Goal: Find specific page/section: Find specific page/section

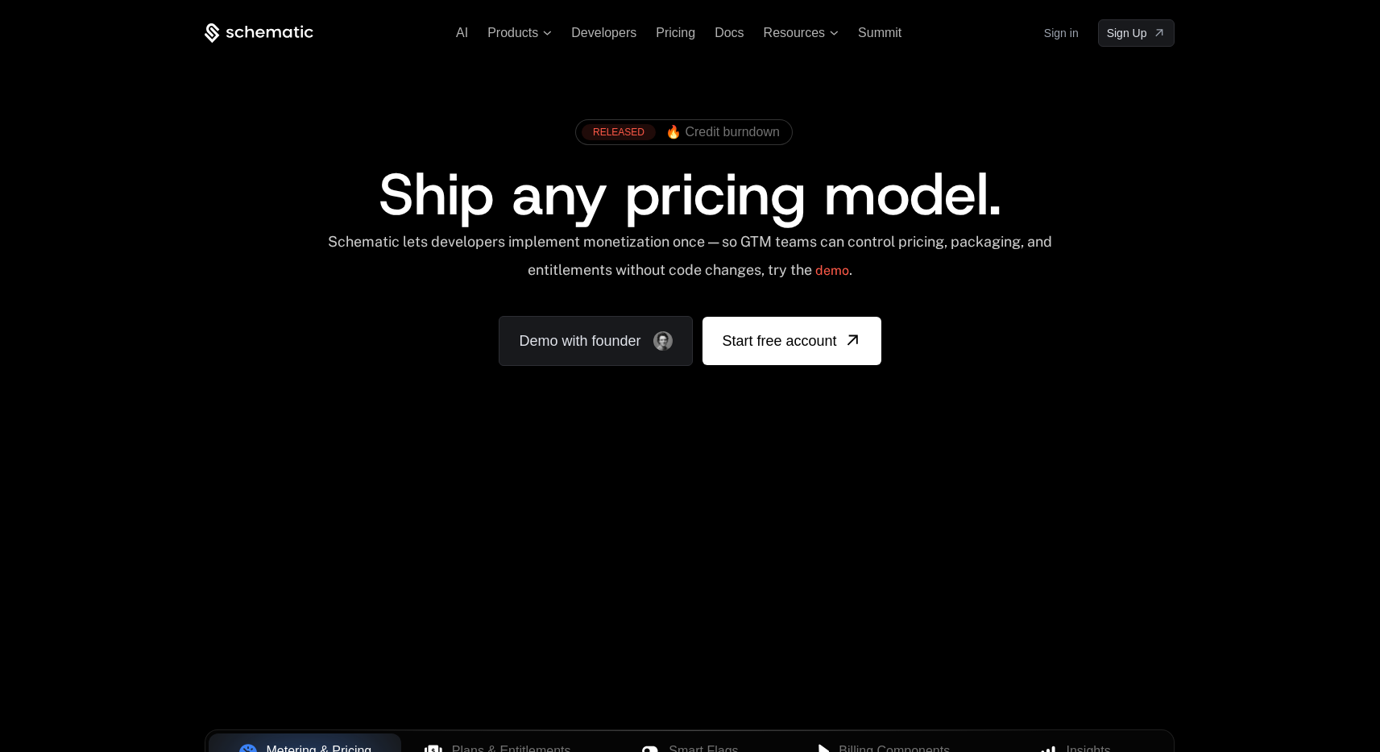
click at [1066, 32] on link "Sign in" at bounding box center [1061, 33] width 35 height 26
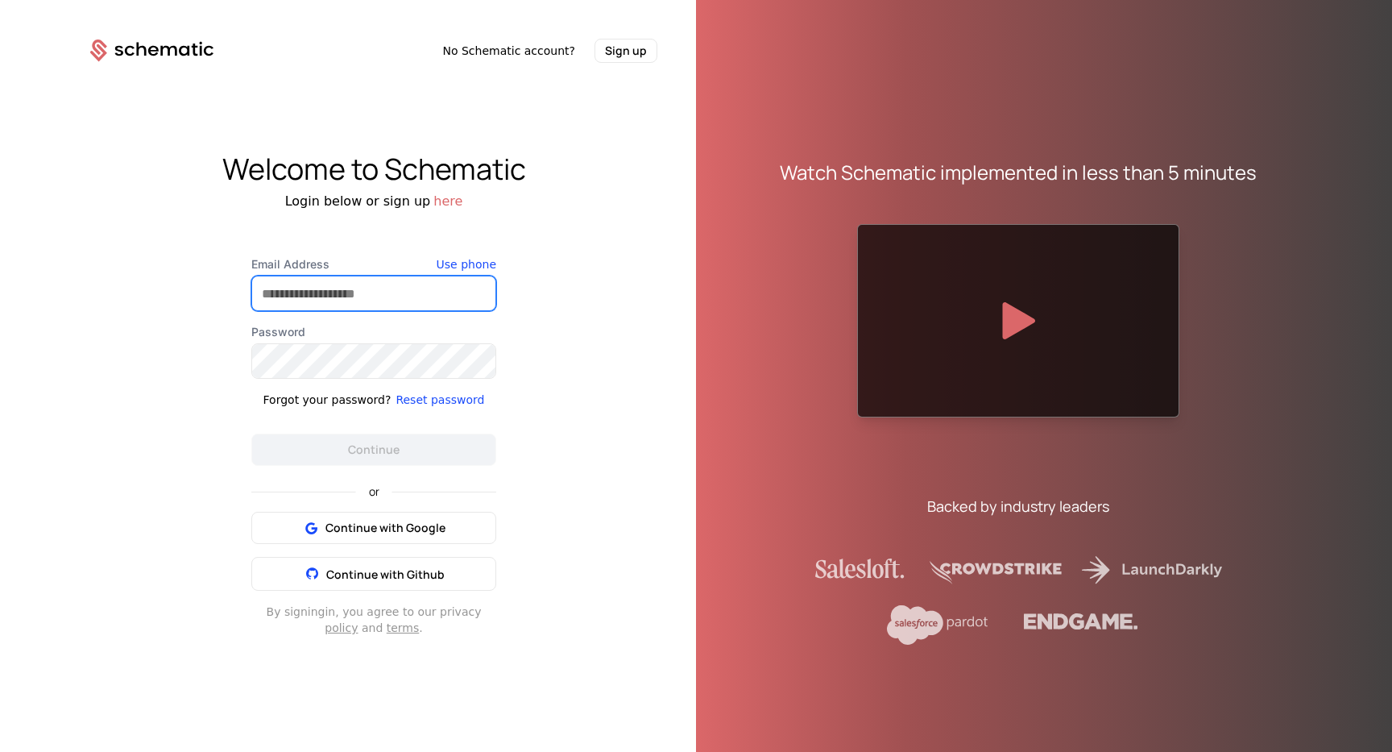
click at [378, 297] on input "Email Address" at bounding box center [373, 293] width 243 height 34
click at [0, 751] on com-1password-button at bounding box center [0, 752] width 0 height 0
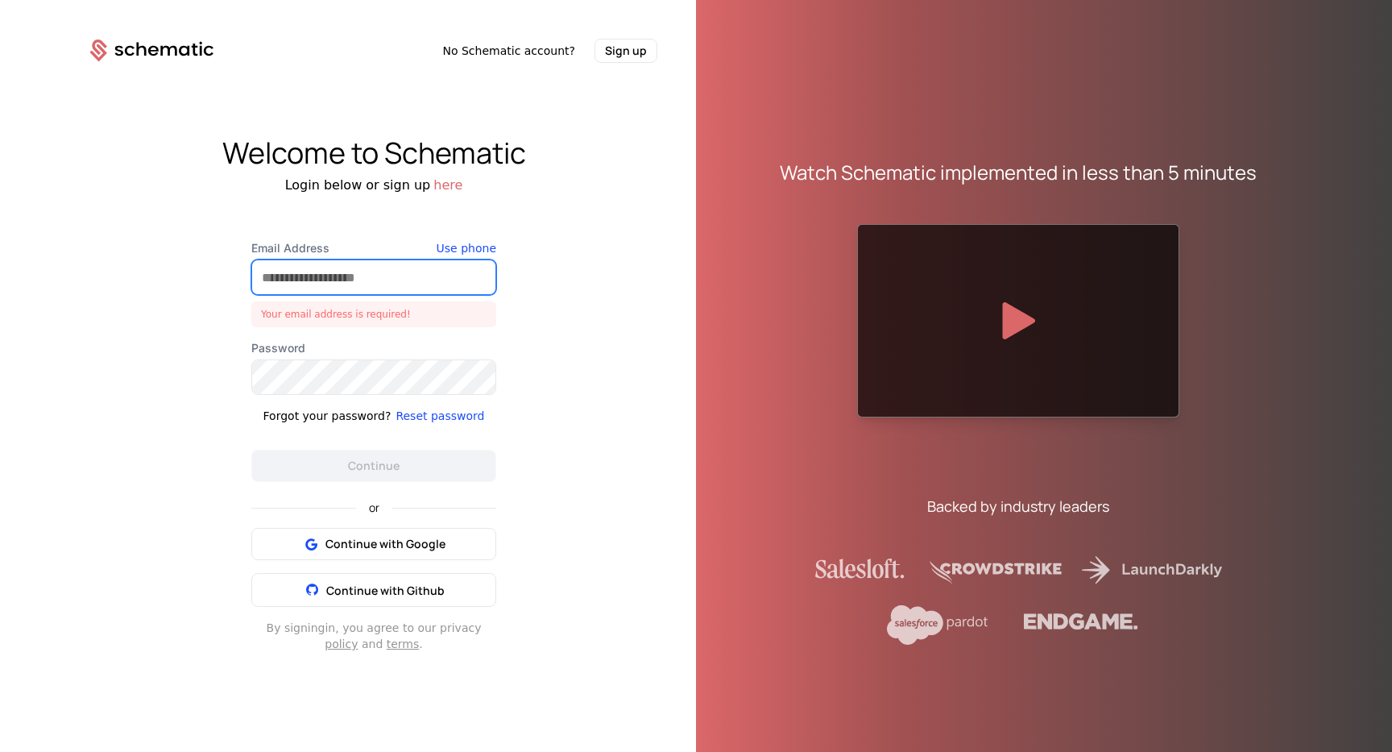
type input "**********"
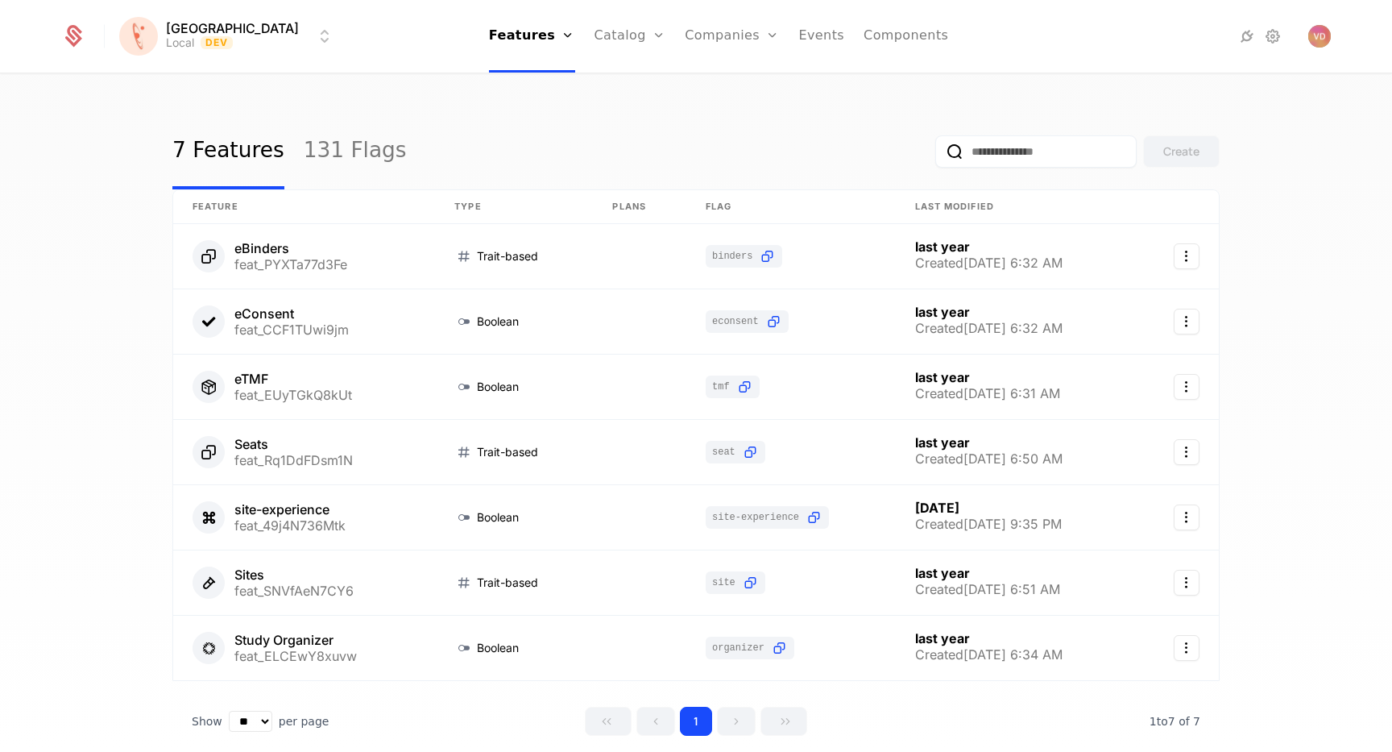
click at [694, 131] on div "7 Features 131 Flags Create" at bounding box center [695, 152] width 1047 height 76
click at [624, 117] on div "7 Features 131 Flags Create" at bounding box center [695, 152] width 1047 height 76
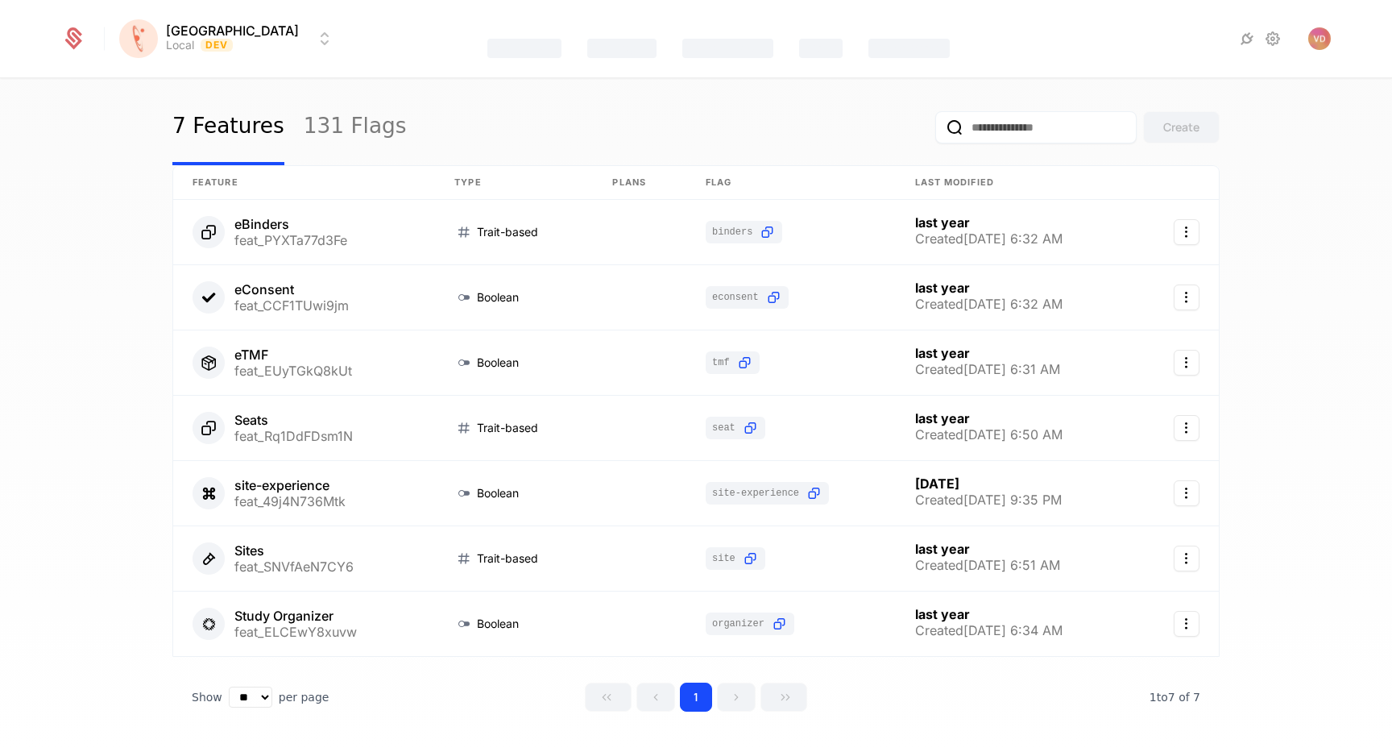
scroll to position [26, 0]
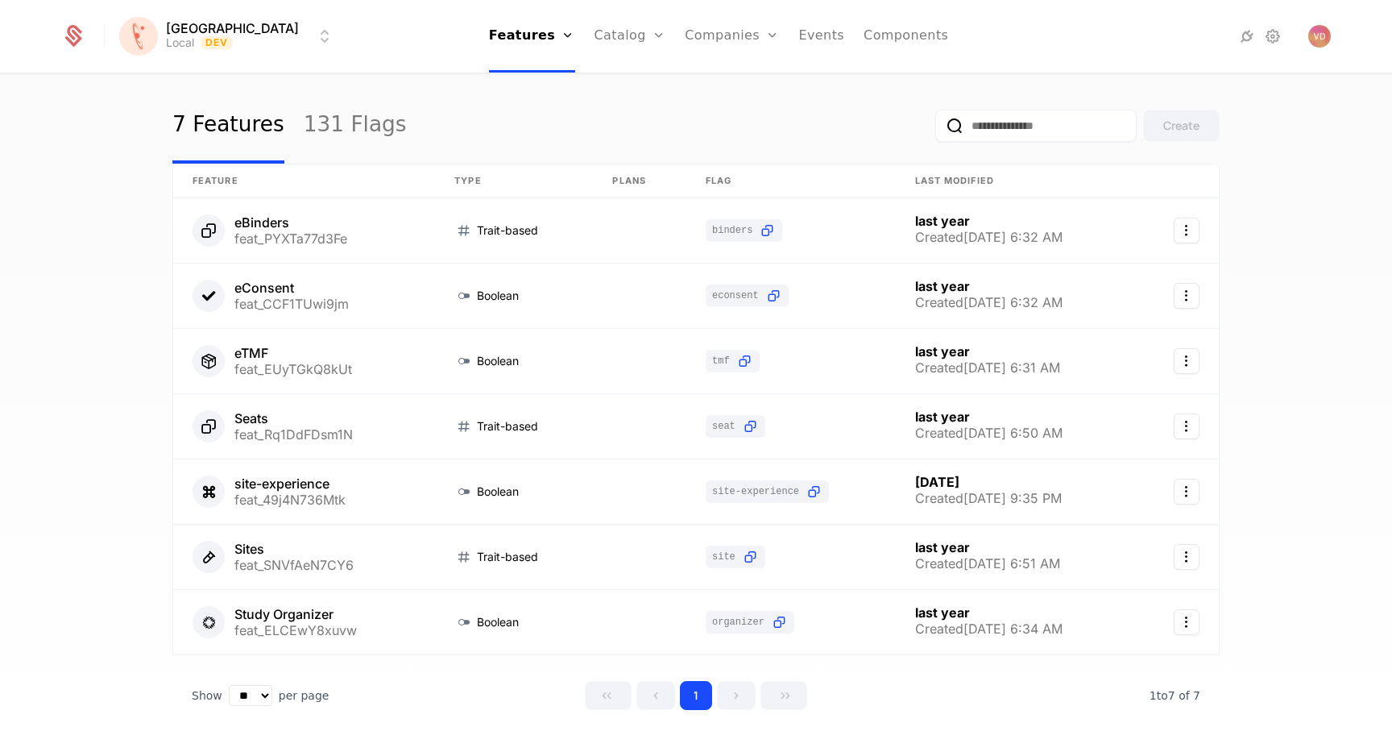
click at [233, 35] on html "Florence Local Dev Features Features Flags Catalog Plans Add Ons Credits Config…" at bounding box center [696, 376] width 1392 height 752
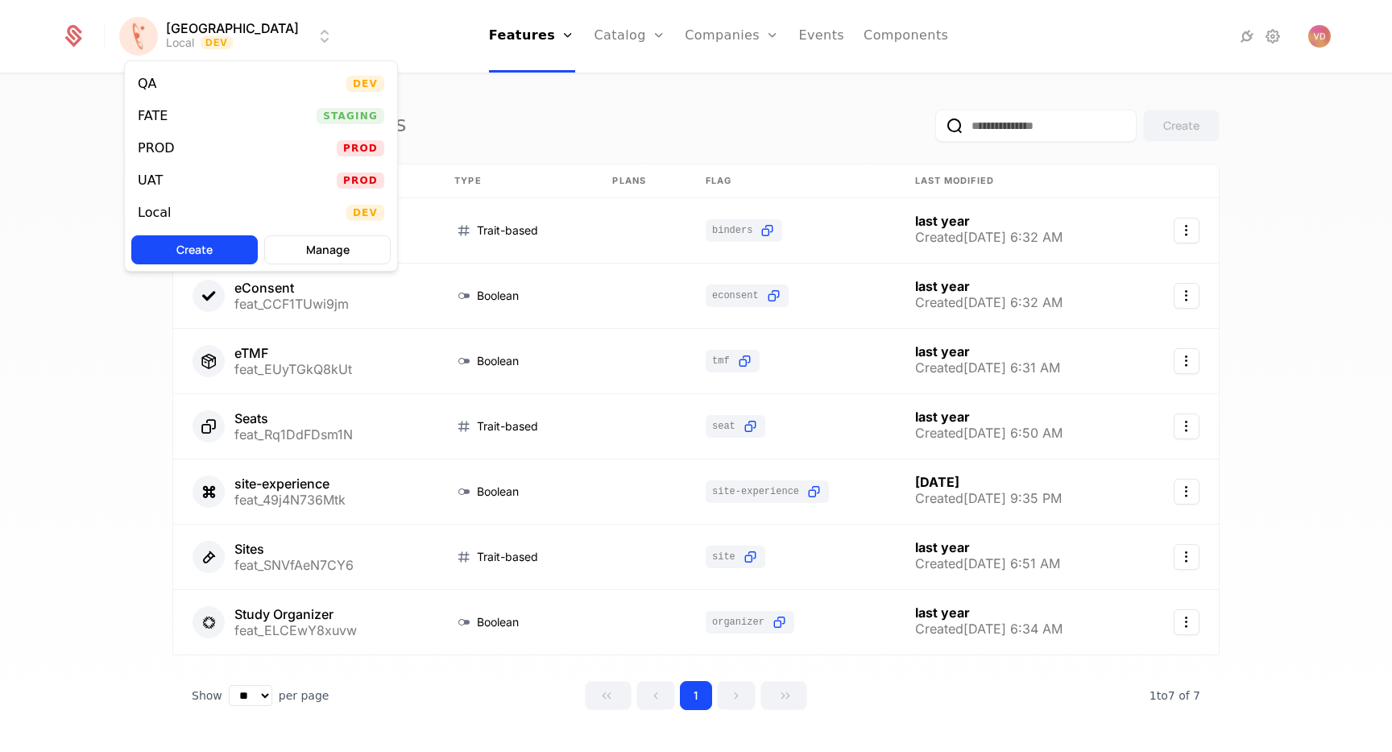
click at [240, 144] on div "PROD Prod" at bounding box center [261, 148] width 272 height 32
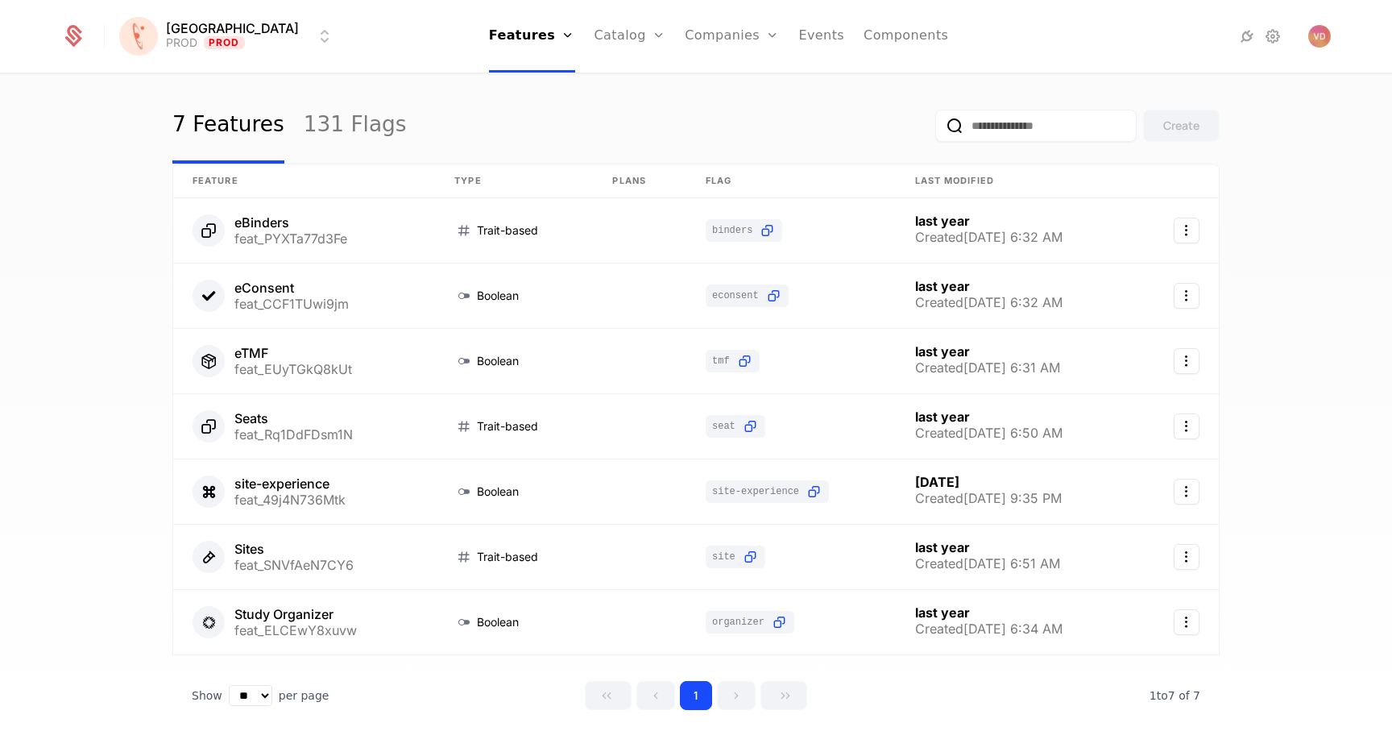
click at [628, 124] on div "7 Features 131 Flags Create" at bounding box center [695, 126] width 1047 height 76
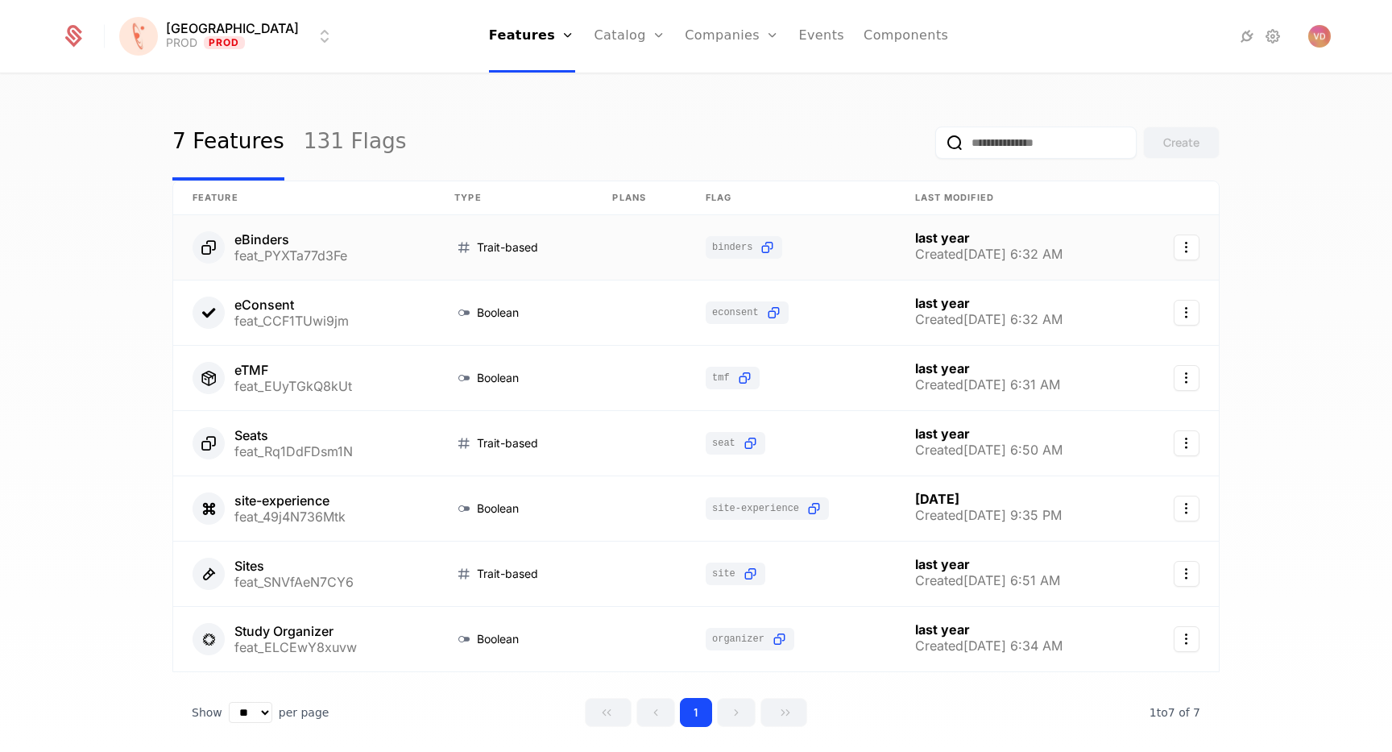
click at [348, 245] on link at bounding box center [304, 247] width 262 height 64
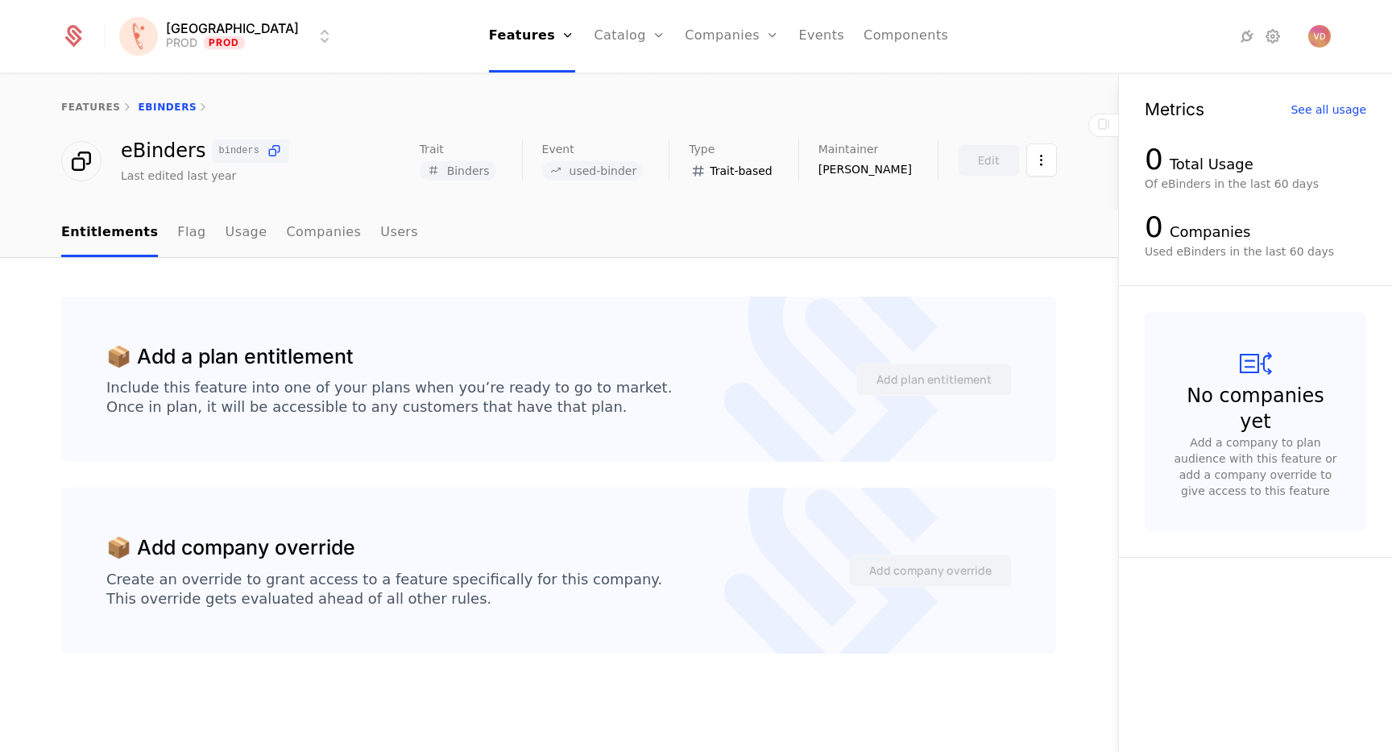
click at [178, 230] on link "Flag" at bounding box center [191, 233] width 28 height 48
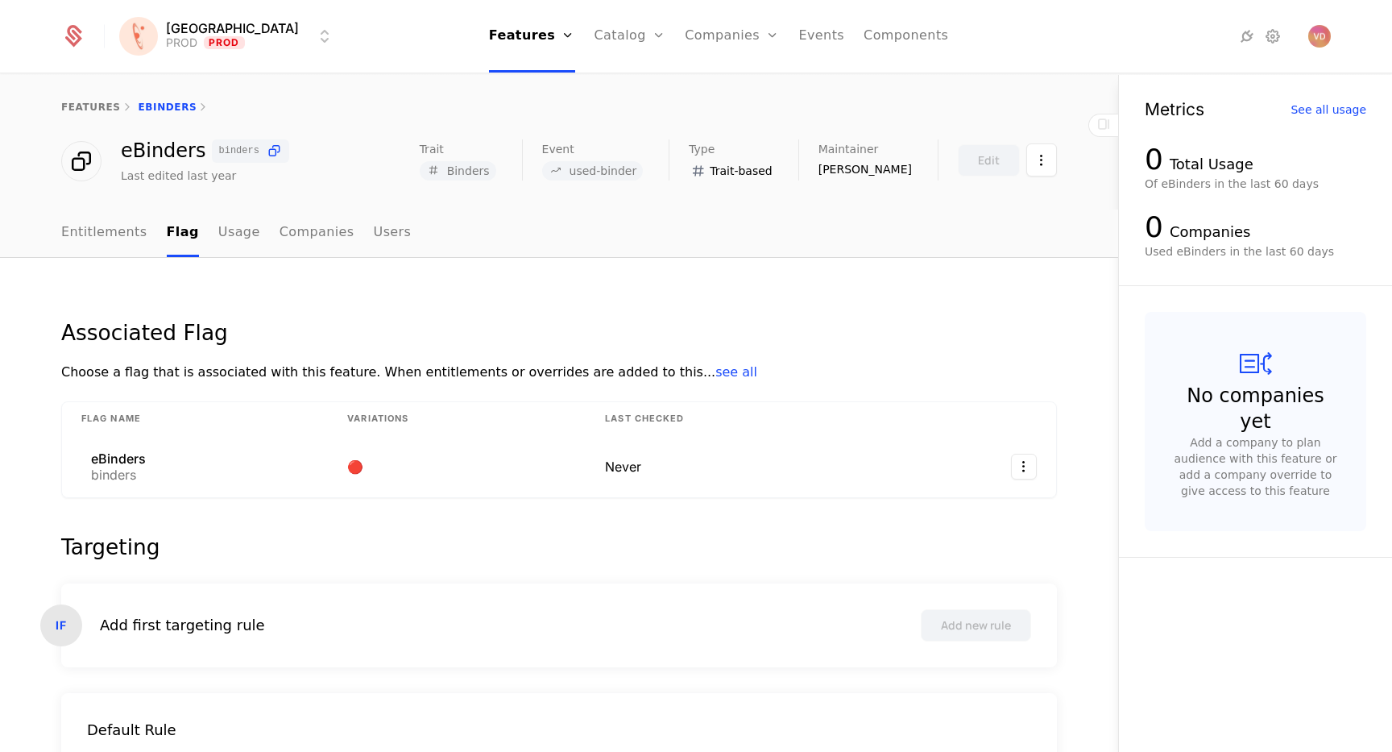
click at [86, 105] on link "features" at bounding box center [91, 107] width 60 height 11
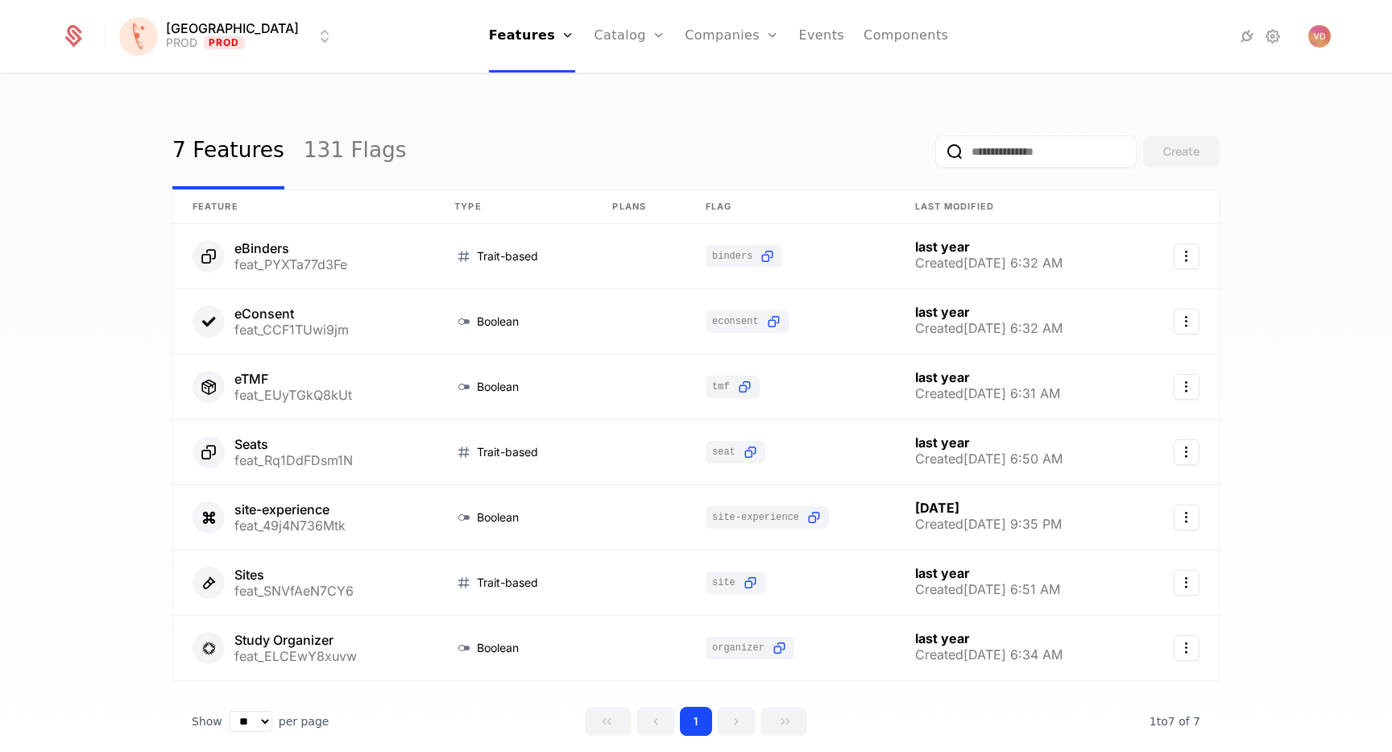
click at [334, 149] on link "131 Flags" at bounding box center [355, 152] width 103 height 76
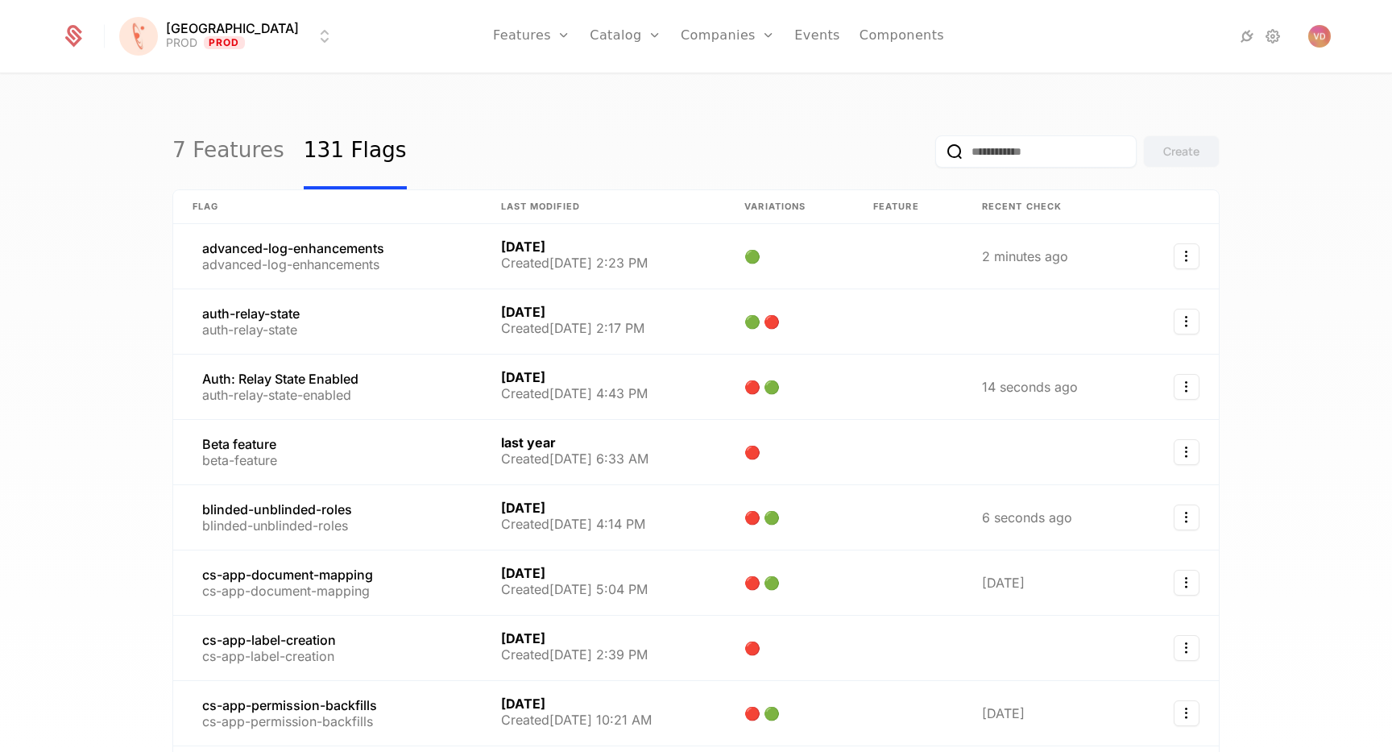
click at [1005, 146] on input "email" at bounding box center [1035, 151] width 201 height 32
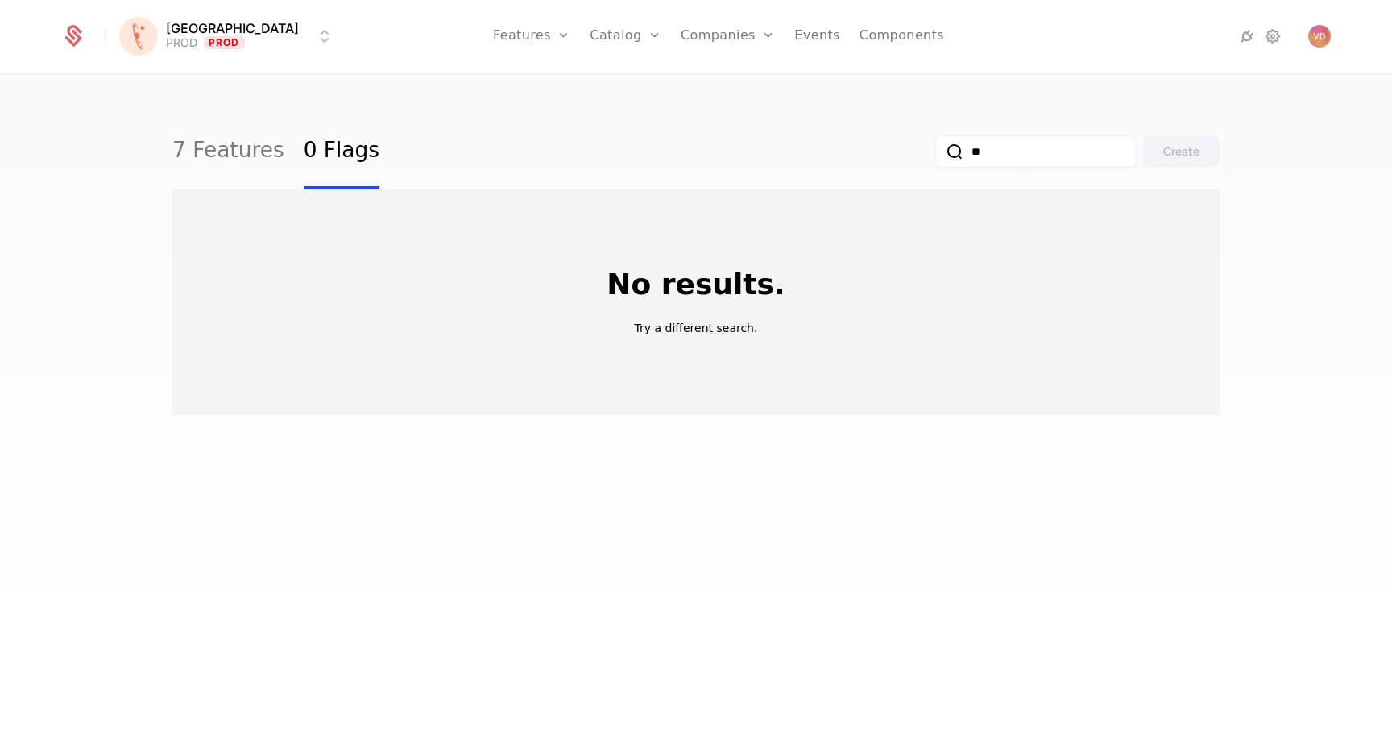
type input "*"
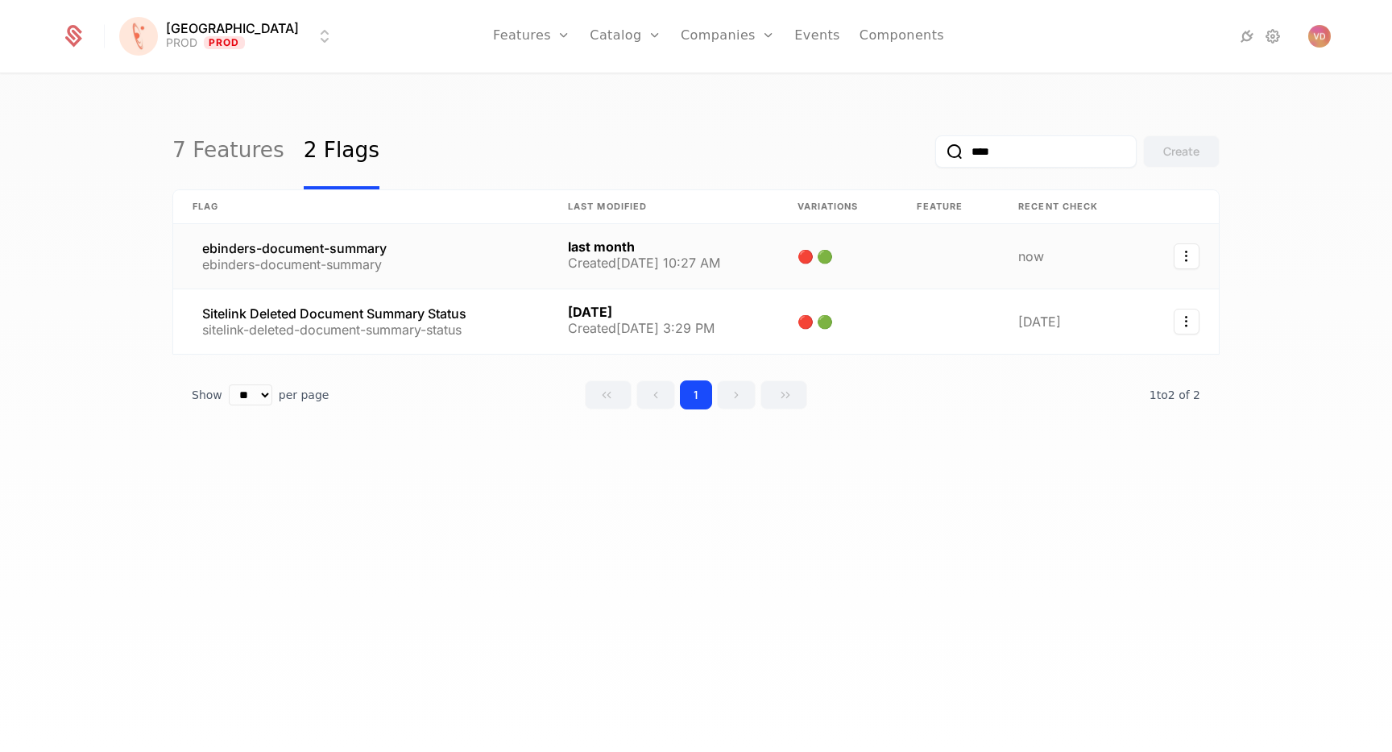
type input "****"
click at [358, 246] on link at bounding box center [360, 256] width 375 height 64
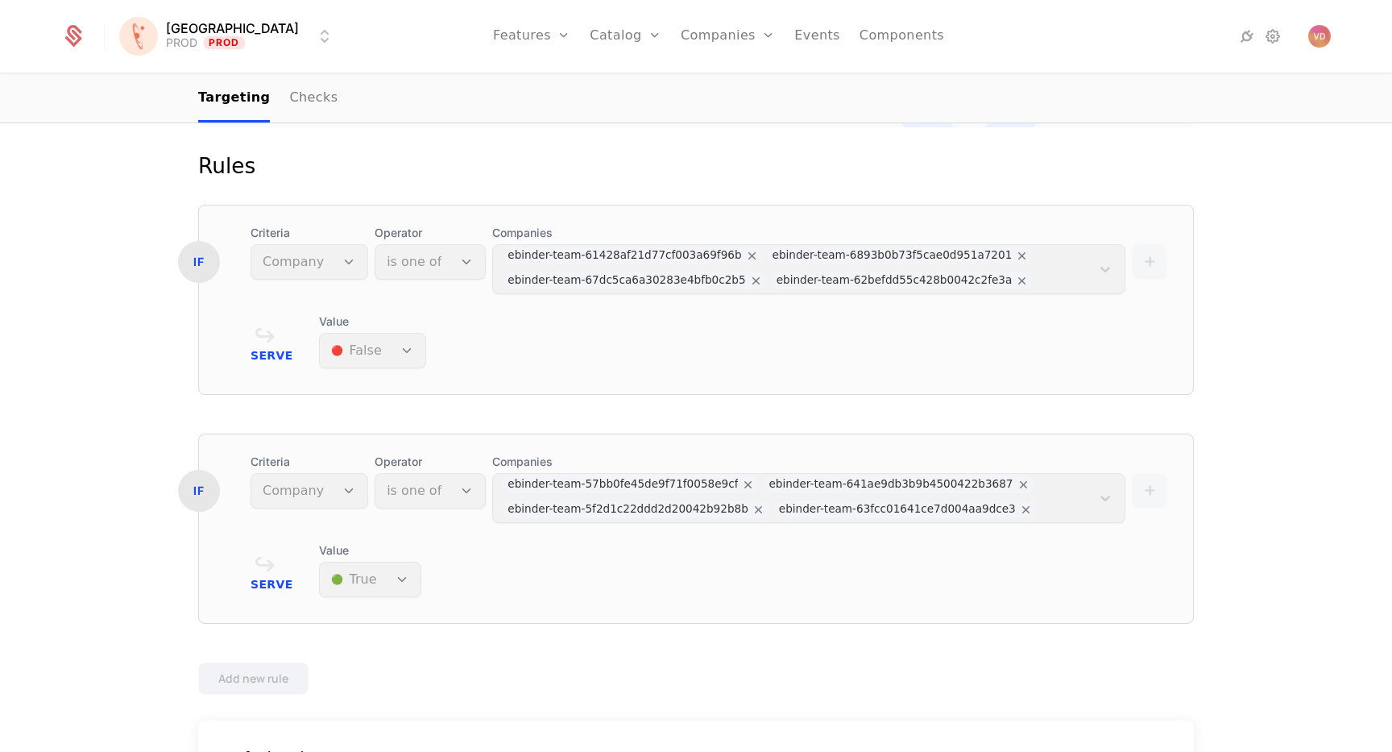
scroll to position [392, 0]
click at [354, 22] on nav "Features Features Flags Catalog Plans Add Ons Credits Configuration Companies C…" at bounding box center [718, 36] width 743 height 73
